Goal: Information Seeking & Learning: Learn about a topic

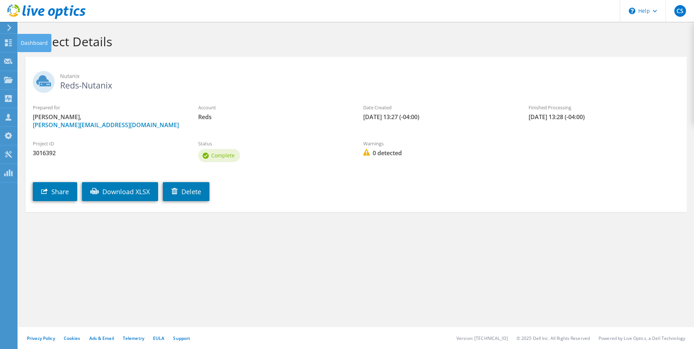
click at [27, 43] on div "Dashboard" at bounding box center [34, 43] width 34 height 18
click at [30, 48] on div "Dashboard" at bounding box center [34, 43] width 34 height 18
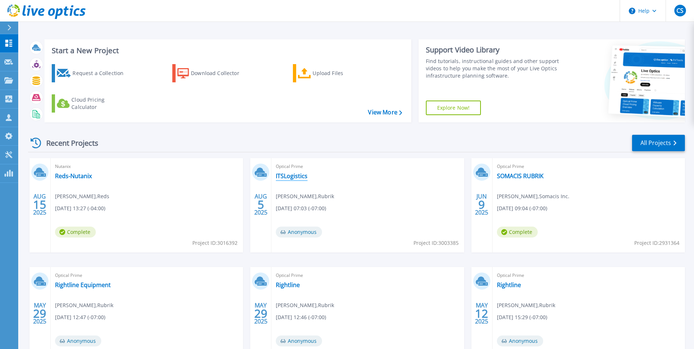
click at [293, 174] on link "ITSLogistics" at bounding box center [292, 175] width 32 height 7
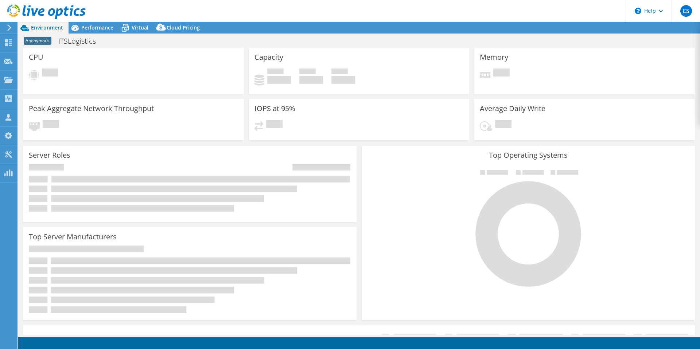
select select "USD"
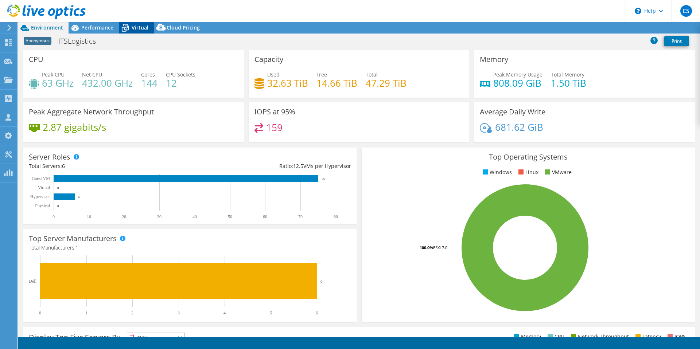
click at [136, 30] on span "Virtual" at bounding box center [140, 27] width 17 height 7
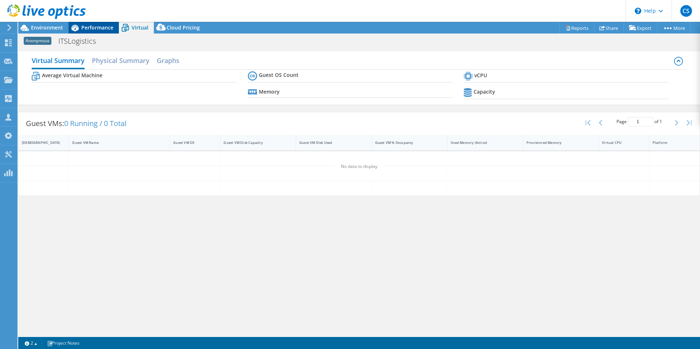
click at [101, 28] on span "Performance" at bounding box center [97, 27] width 32 height 7
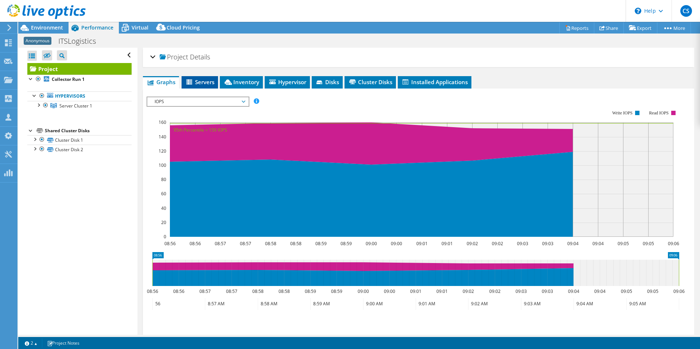
click at [205, 79] on span "Servers" at bounding box center [199, 81] width 29 height 7
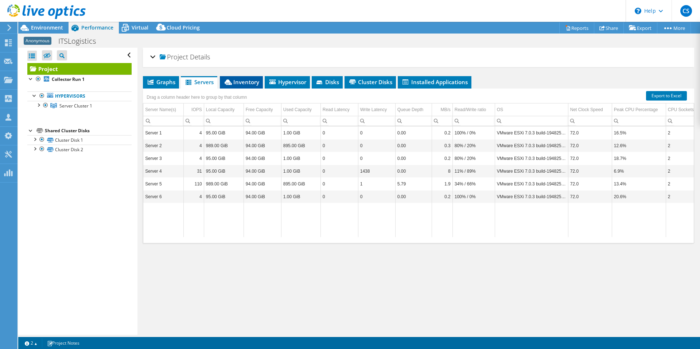
click at [250, 87] on li "Inventory" at bounding box center [241, 82] width 43 height 12
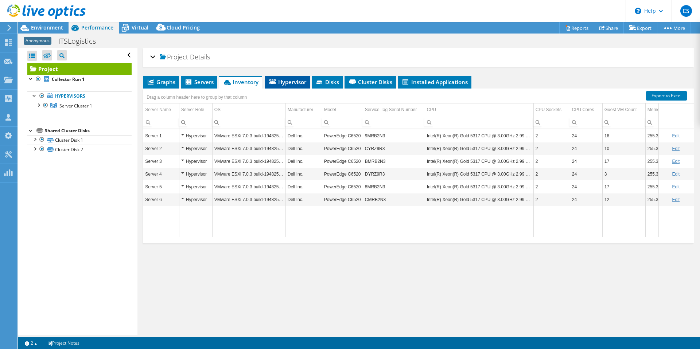
click at [285, 86] on li "Hypervisor" at bounding box center [287, 82] width 45 height 12
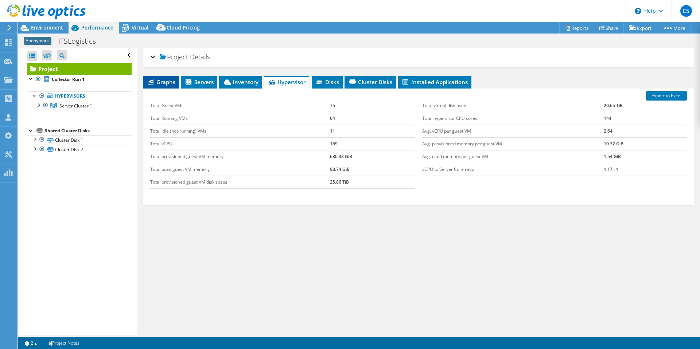
click at [164, 84] on span "Graphs" at bounding box center [161, 81] width 29 height 7
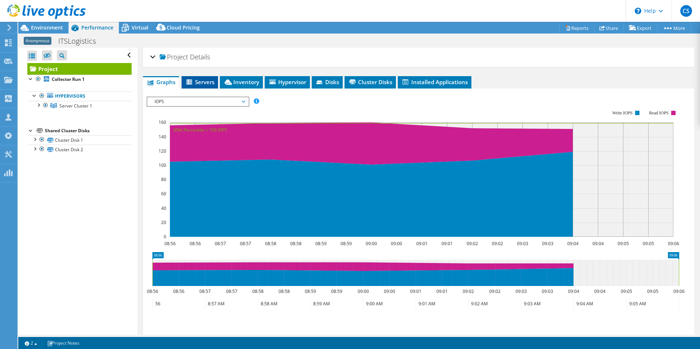
click at [210, 83] on span "Servers" at bounding box center [199, 81] width 29 height 7
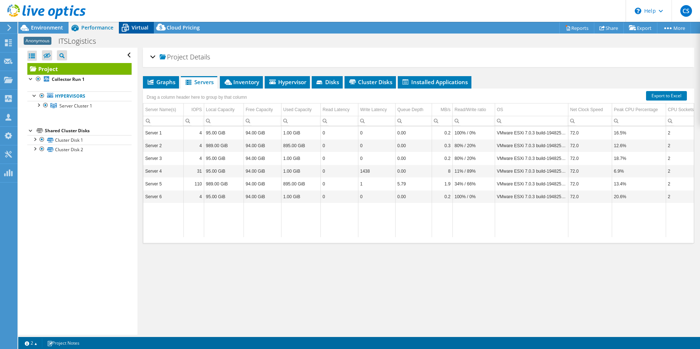
click at [139, 31] on span "Virtual" at bounding box center [140, 27] width 17 height 7
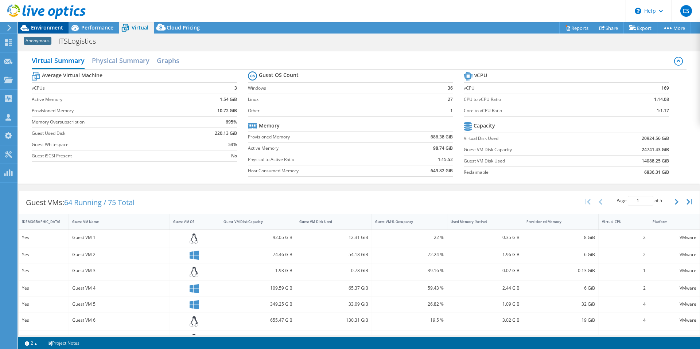
click at [37, 28] on span "Environment" at bounding box center [47, 27] width 32 height 7
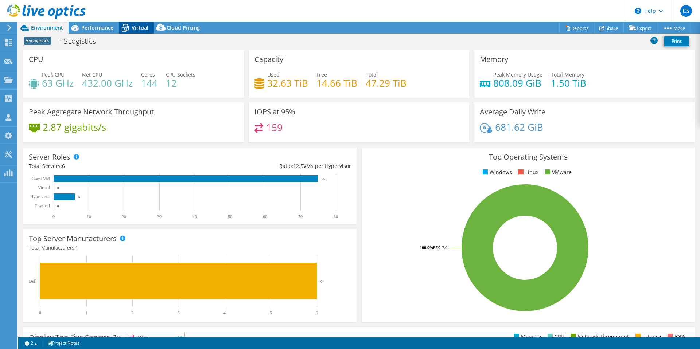
click at [130, 27] on icon at bounding box center [125, 28] width 13 height 13
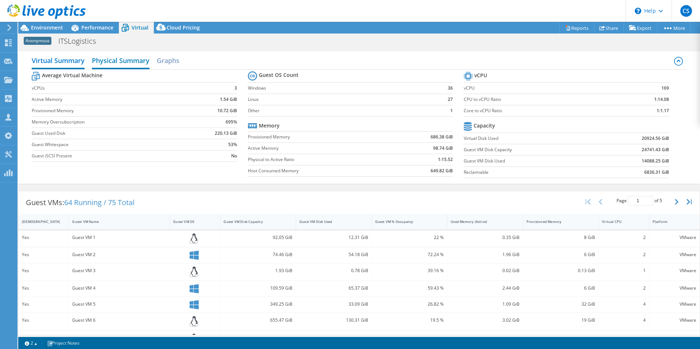
click at [121, 61] on h2 "Physical Summary" at bounding box center [121, 61] width 58 height 16
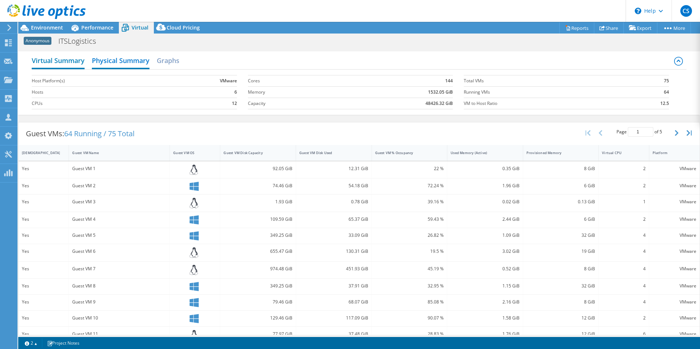
click at [60, 56] on h2 "Virtual Summary" at bounding box center [58, 61] width 53 height 16
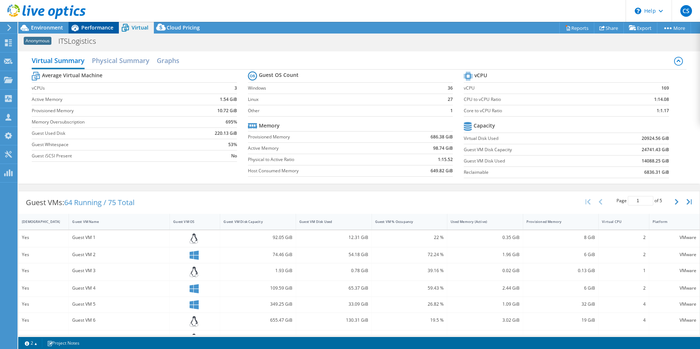
click at [87, 31] on div "Performance" at bounding box center [94, 28] width 50 height 12
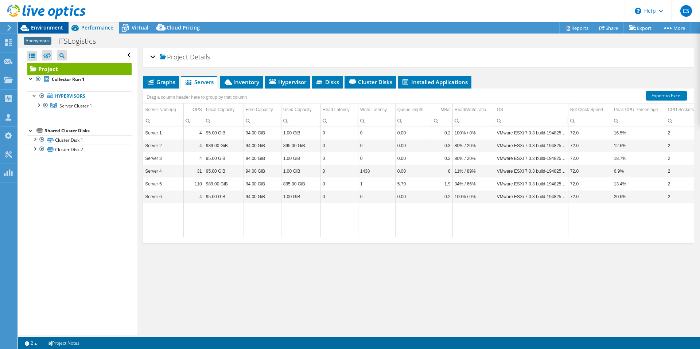
click at [50, 26] on span "Environment" at bounding box center [47, 27] width 32 height 7
